Goal: Transaction & Acquisition: Purchase product/service

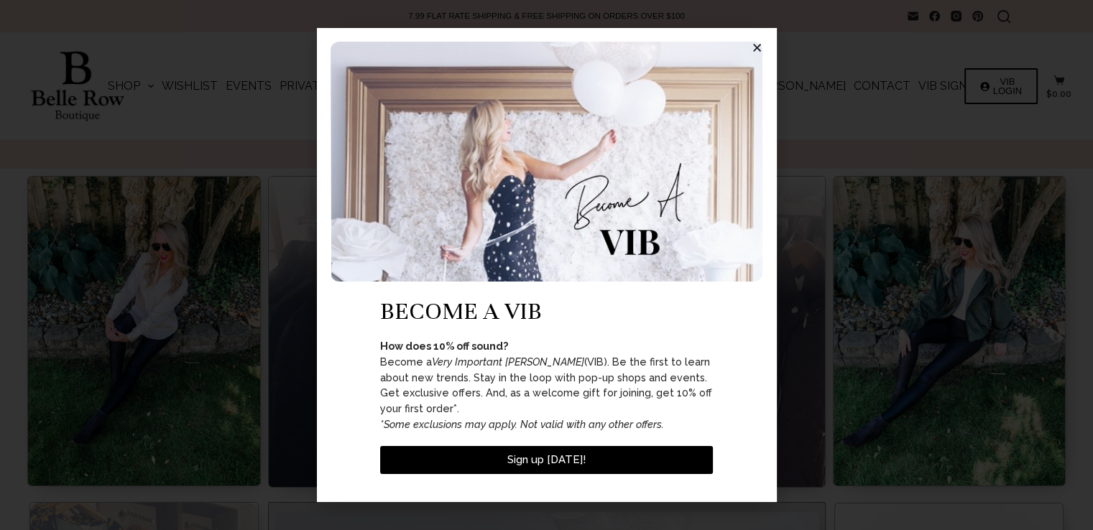
click at [759, 53] on icon "Close" at bounding box center [757, 47] width 11 height 11
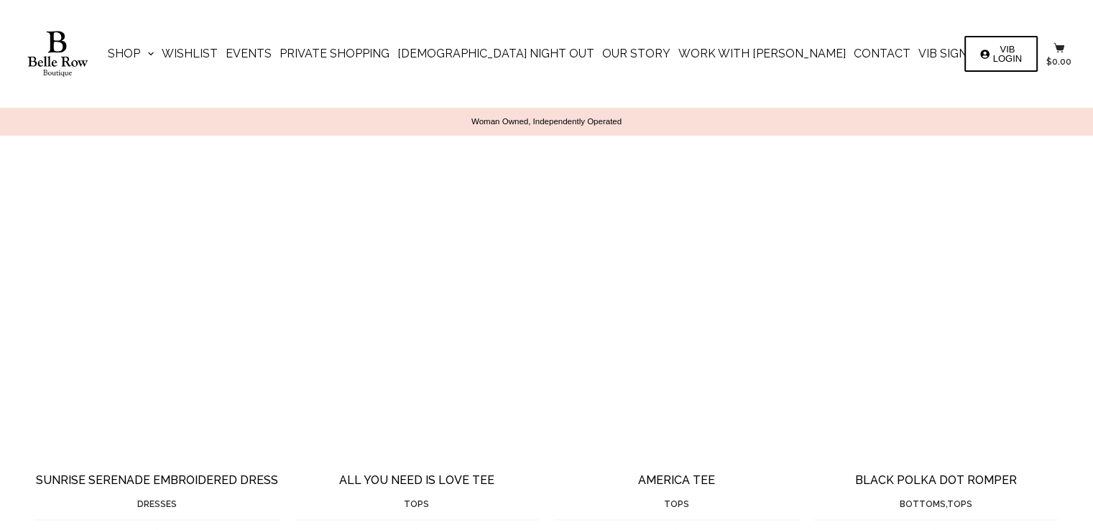
scroll to position [2443, 0]
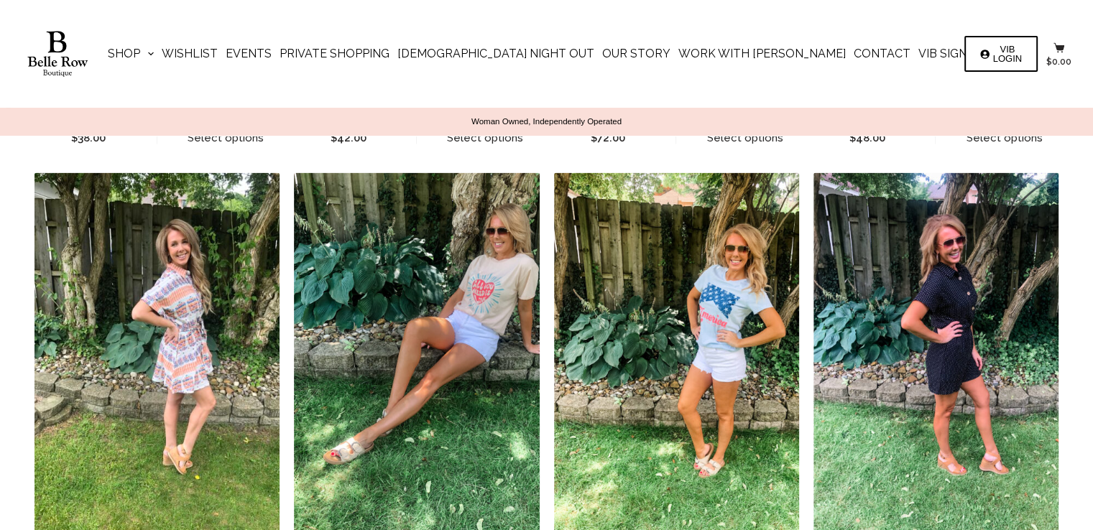
click at [457, 342] on img "All You Need is Love Tee" at bounding box center [431, 354] width 274 height 365
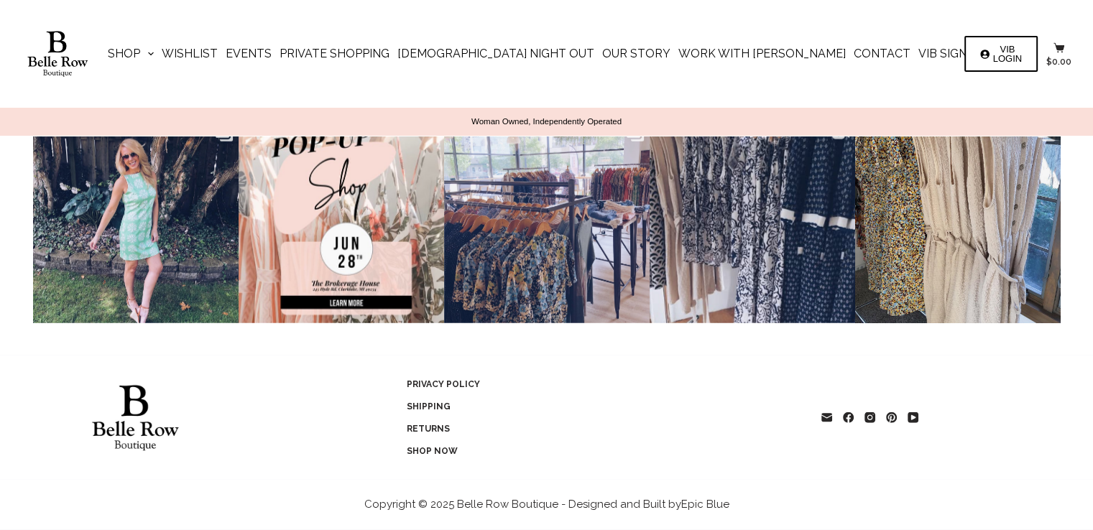
scroll to position [3530, 0]
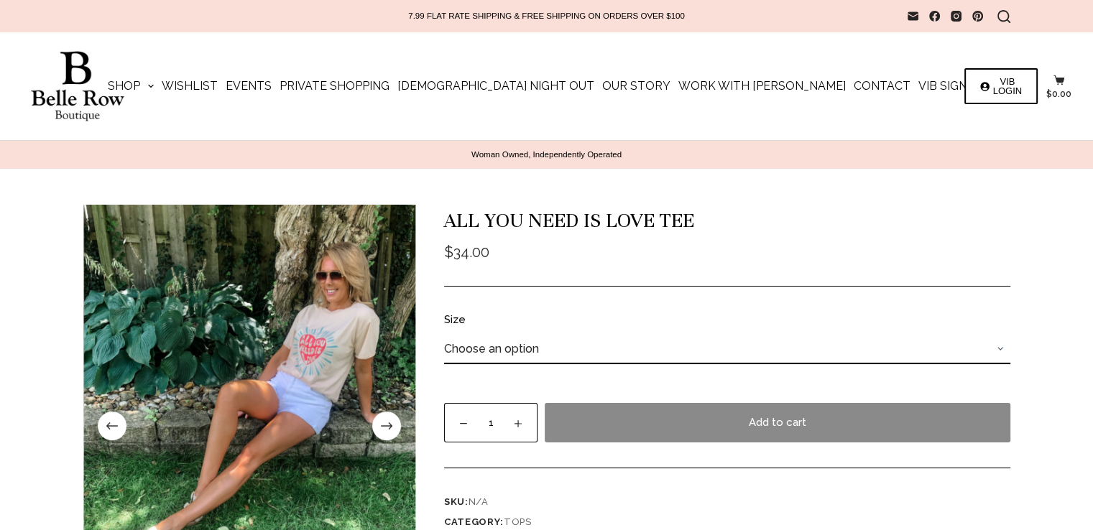
scroll to position [72, 0]
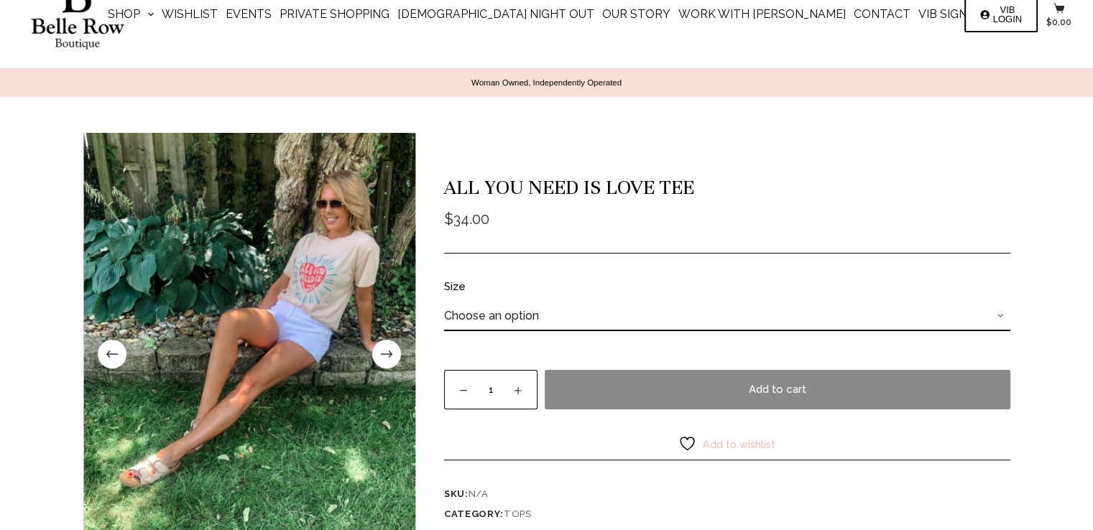
click at [389, 356] on span at bounding box center [386, 354] width 29 height 29
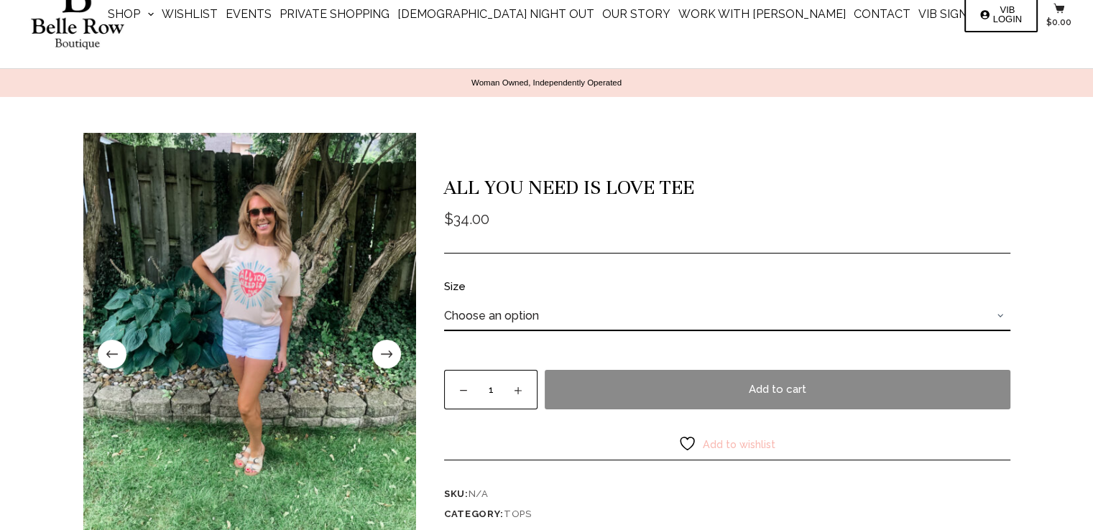
click at [389, 356] on span at bounding box center [386, 354] width 29 height 29
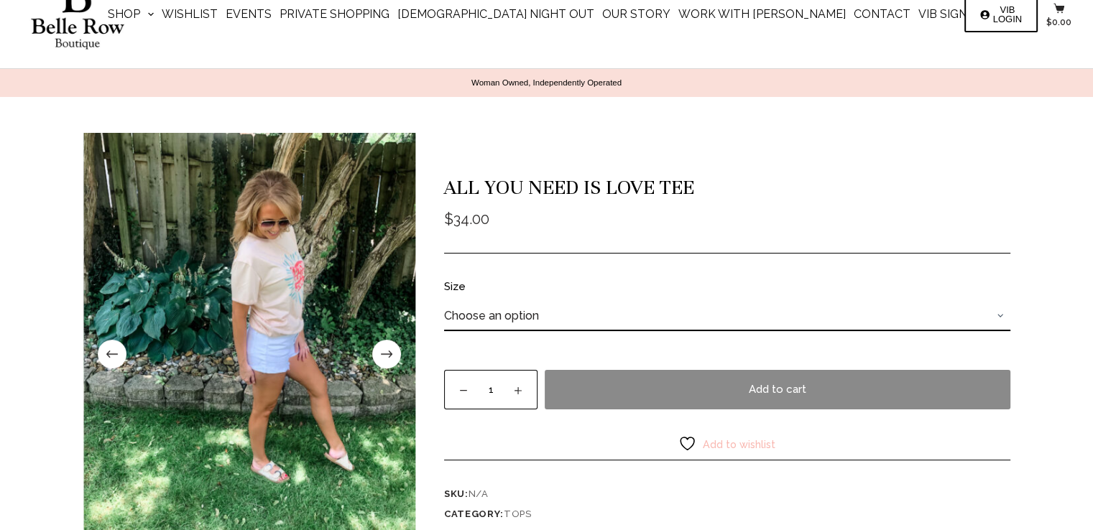
click at [389, 356] on span at bounding box center [386, 354] width 29 height 29
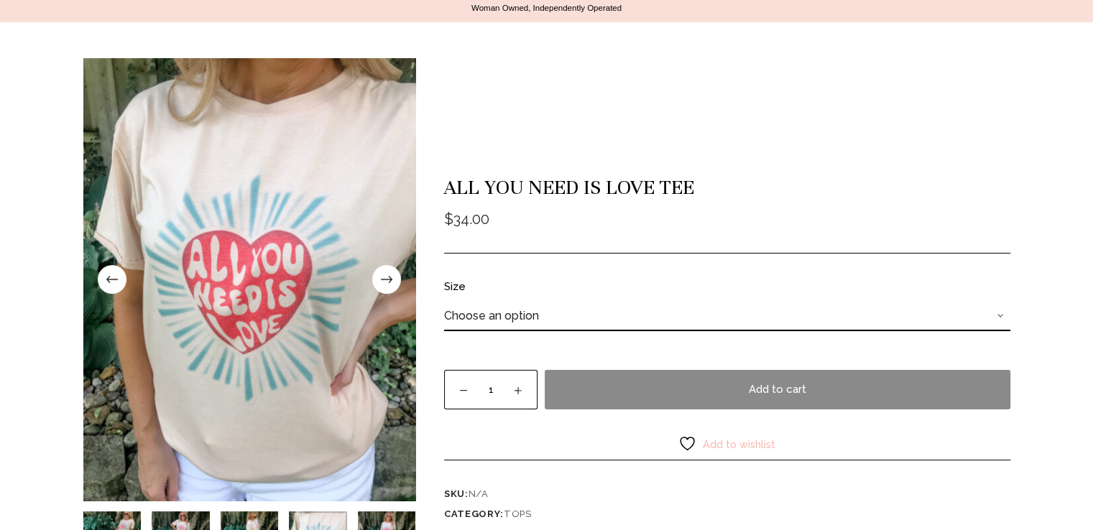
scroll to position [144, 0]
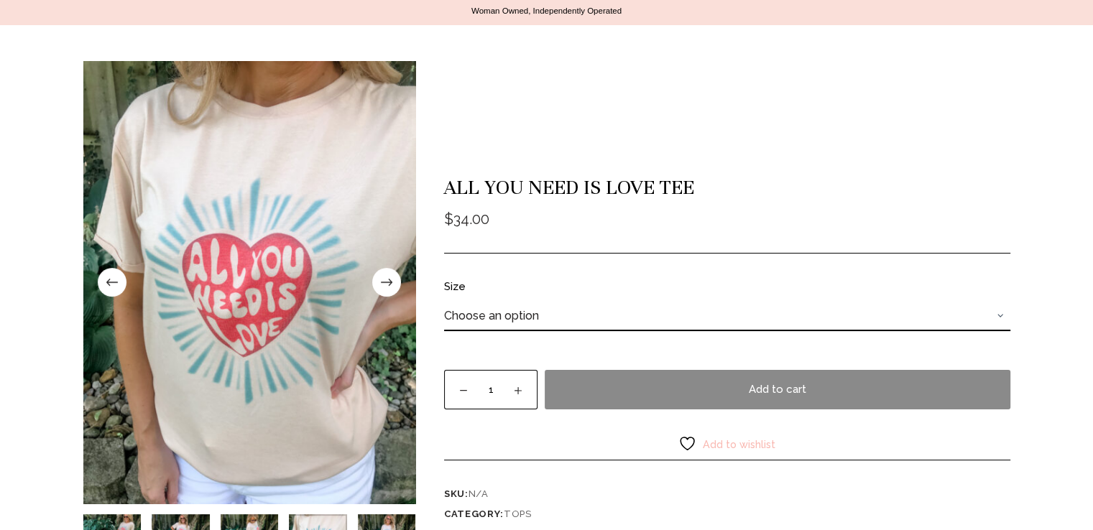
click at [384, 288] on span at bounding box center [386, 282] width 29 height 29
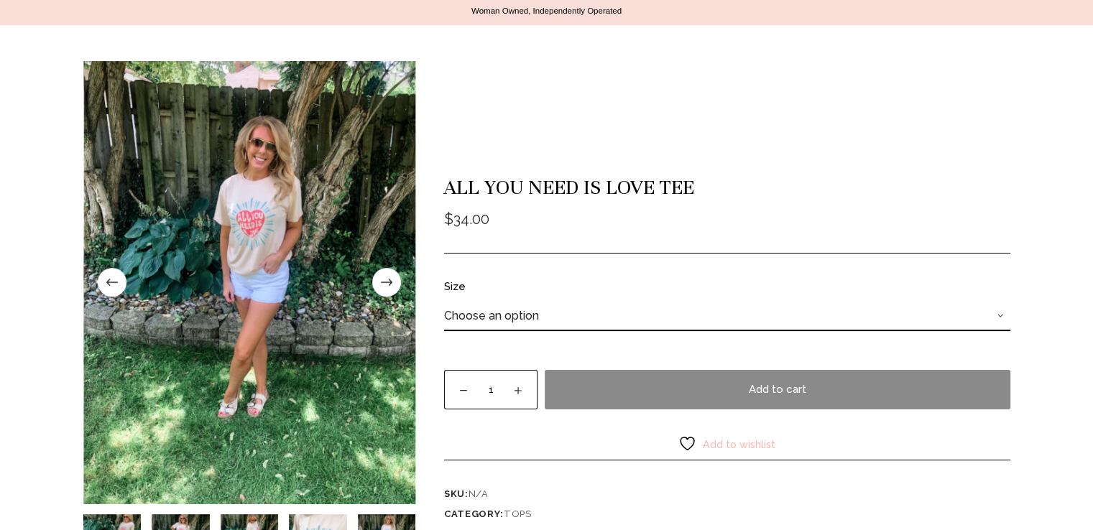
click at [384, 288] on span at bounding box center [386, 282] width 29 height 29
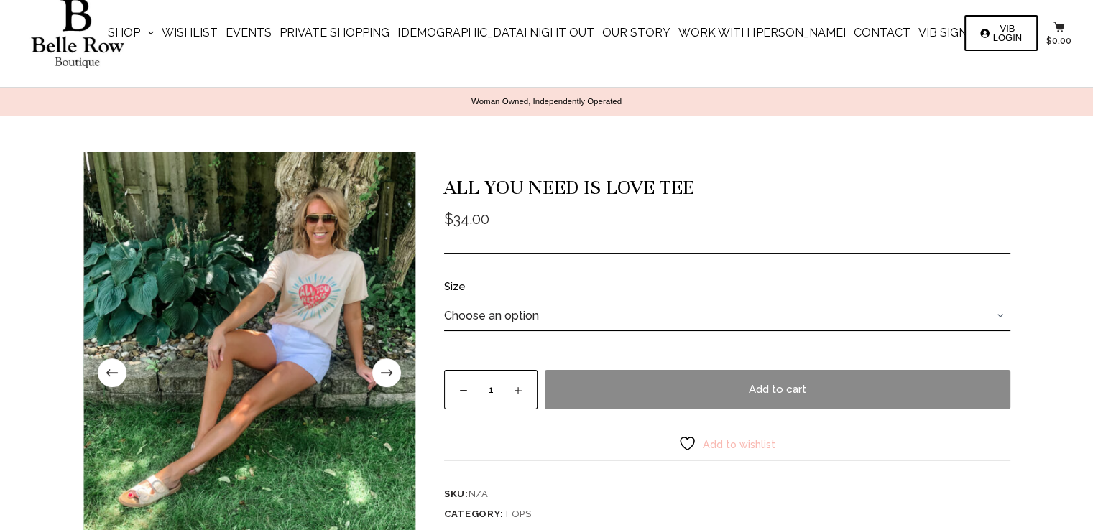
scroll to position [0, 0]
